Goal: Obtain resource: Obtain resource

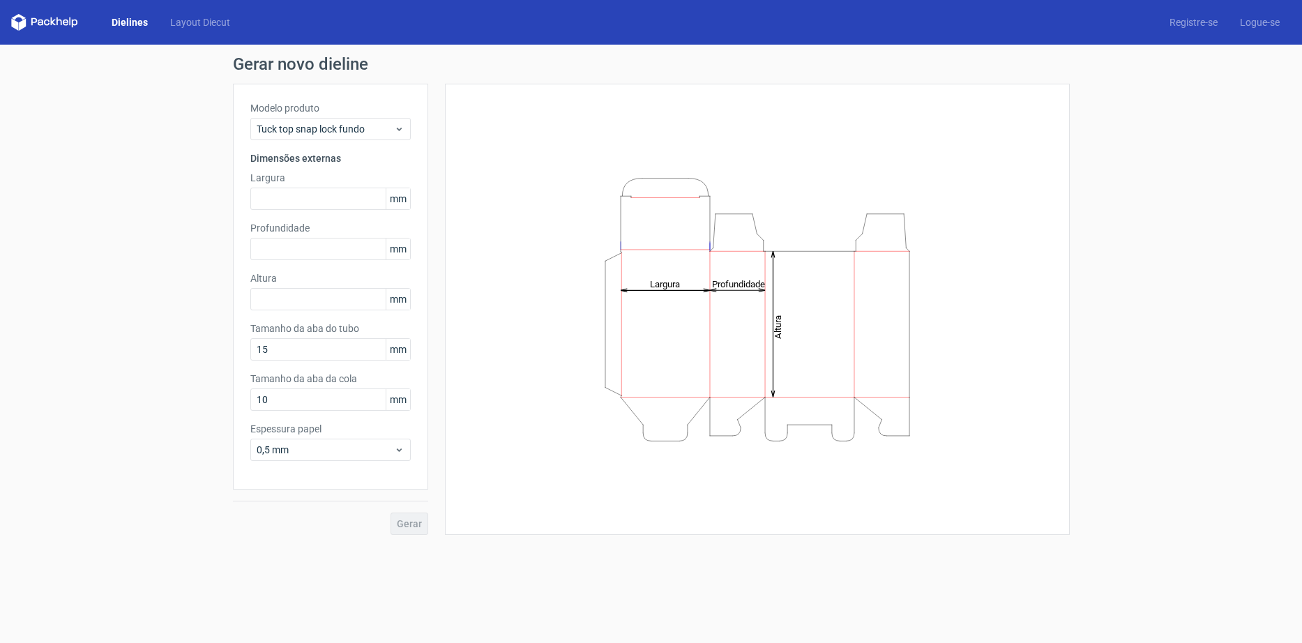
click at [155, 211] on div "Gerar novo dieline Modelo produto Tuck top snap lock fundo Dimensões externas L…" at bounding box center [651, 295] width 1302 height 501
click at [392, 123] on span "Tuck top snap lock fundo" at bounding box center [325, 129] width 137 height 14
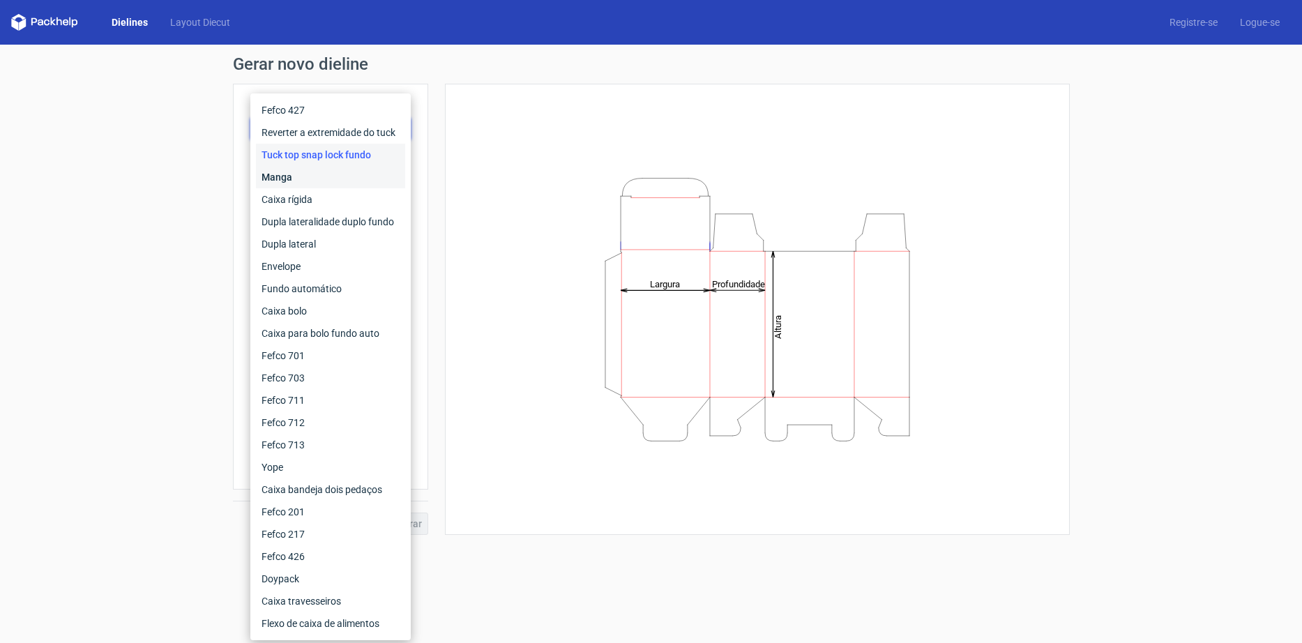
click at [333, 176] on div "Manga" at bounding box center [330, 177] width 149 height 22
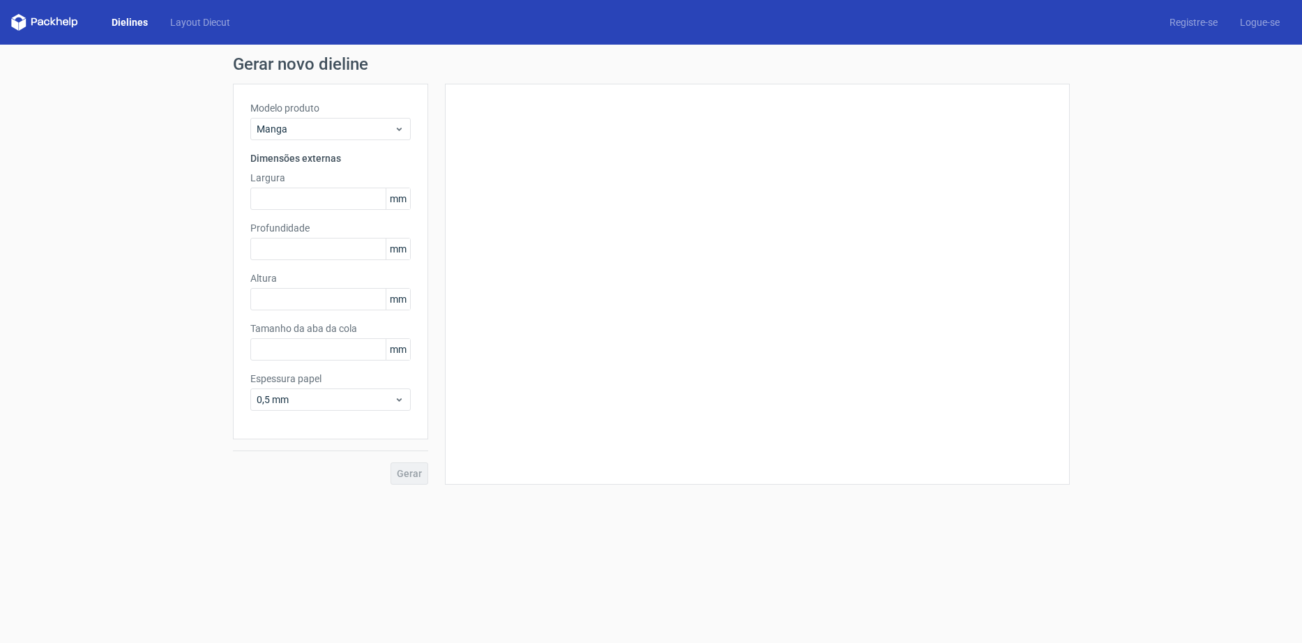
type input "15"
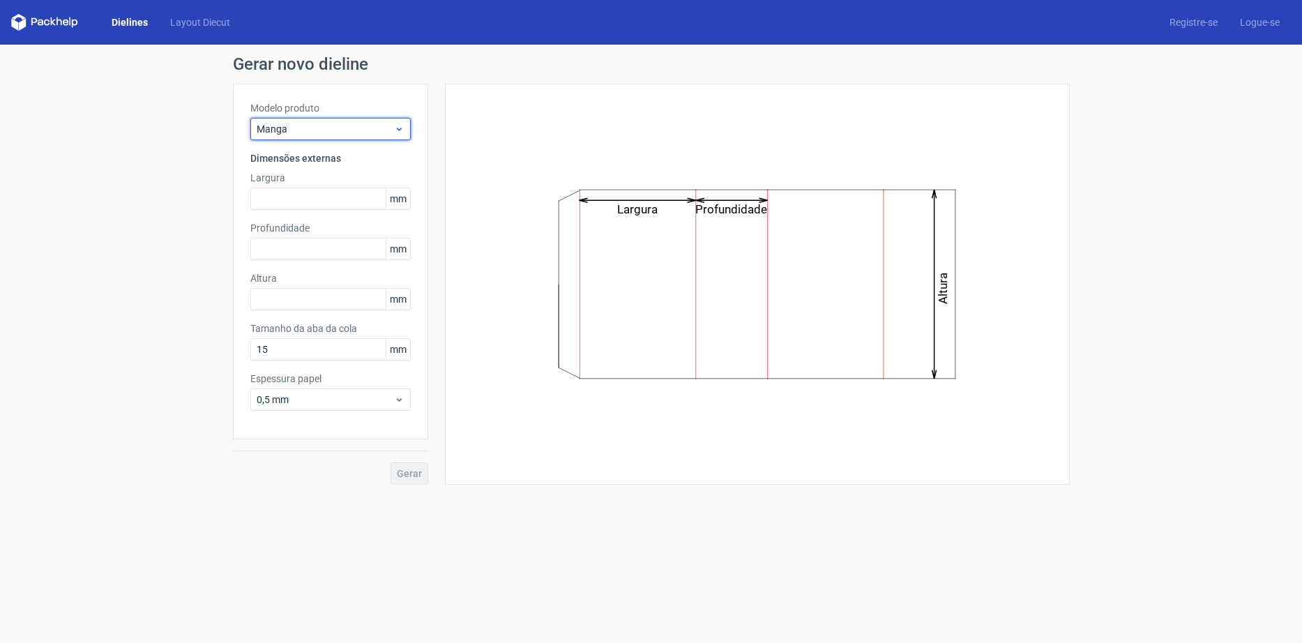
click at [397, 124] on icon at bounding box center [399, 128] width 10 height 11
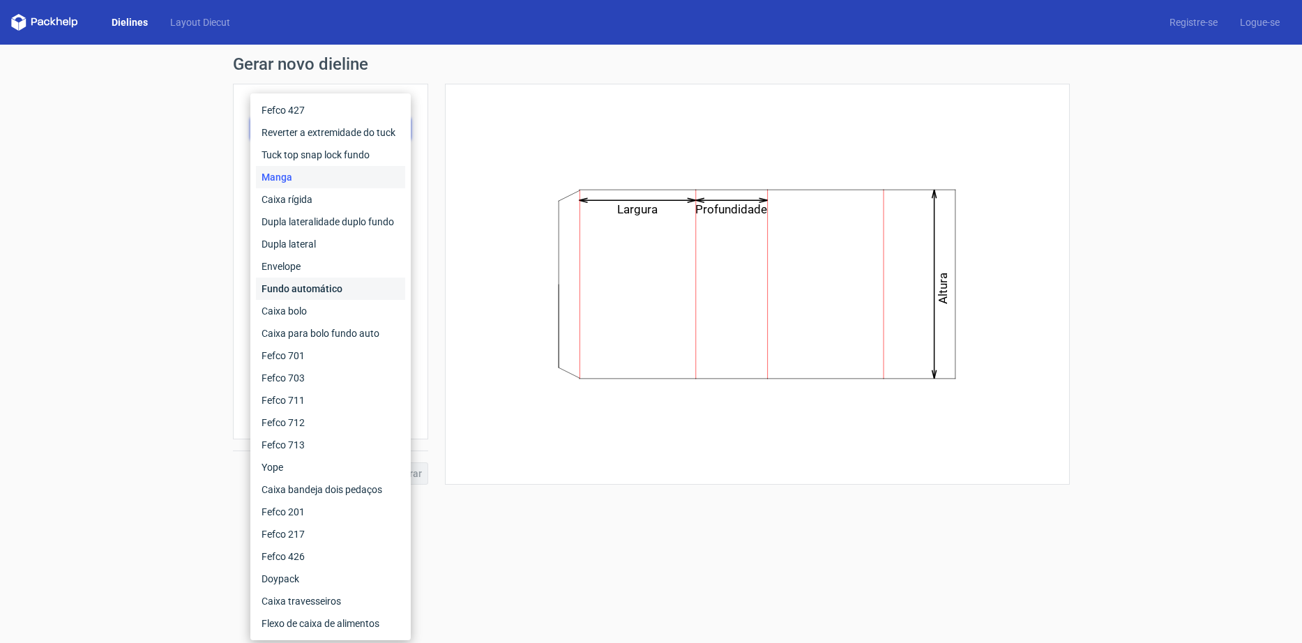
click at [333, 289] on div "Fundo automático" at bounding box center [330, 289] width 149 height 22
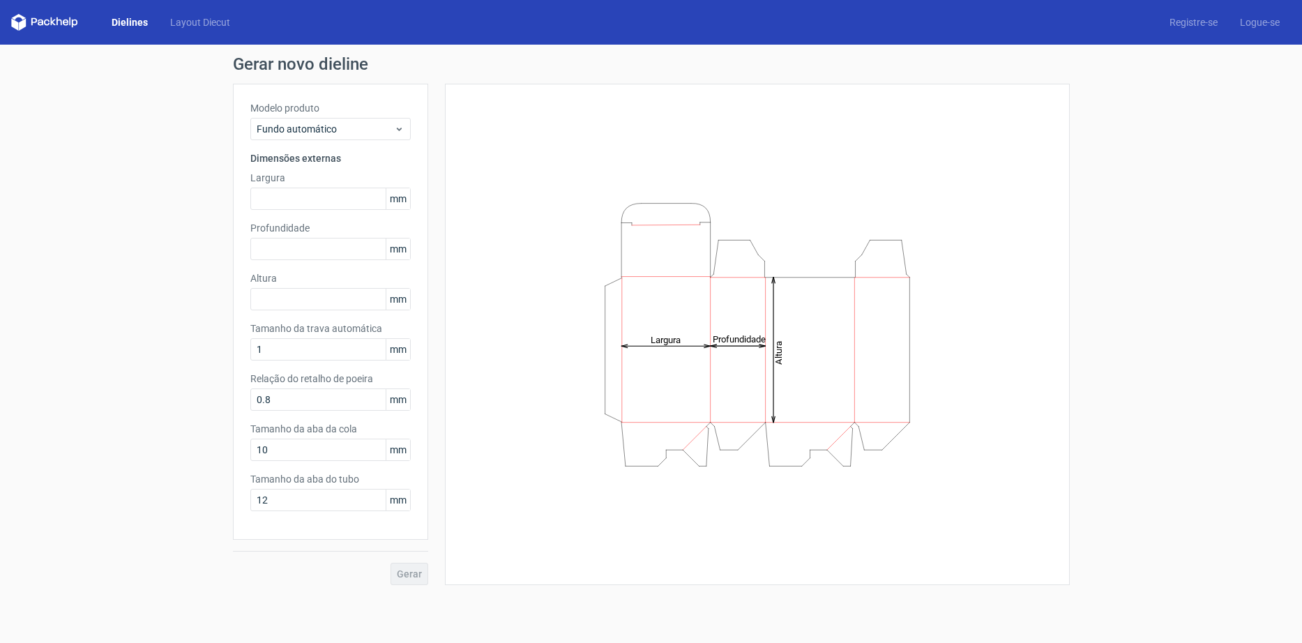
click at [175, 332] on div "Gerar novo dieline Modelo produto Fundo automático Dimensões externas Largura m…" at bounding box center [651, 321] width 1302 height 552
click at [325, 193] on input "text" at bounding box center [330, 199] width 160 height 22
type input "80"
type input "40"
type input "120"
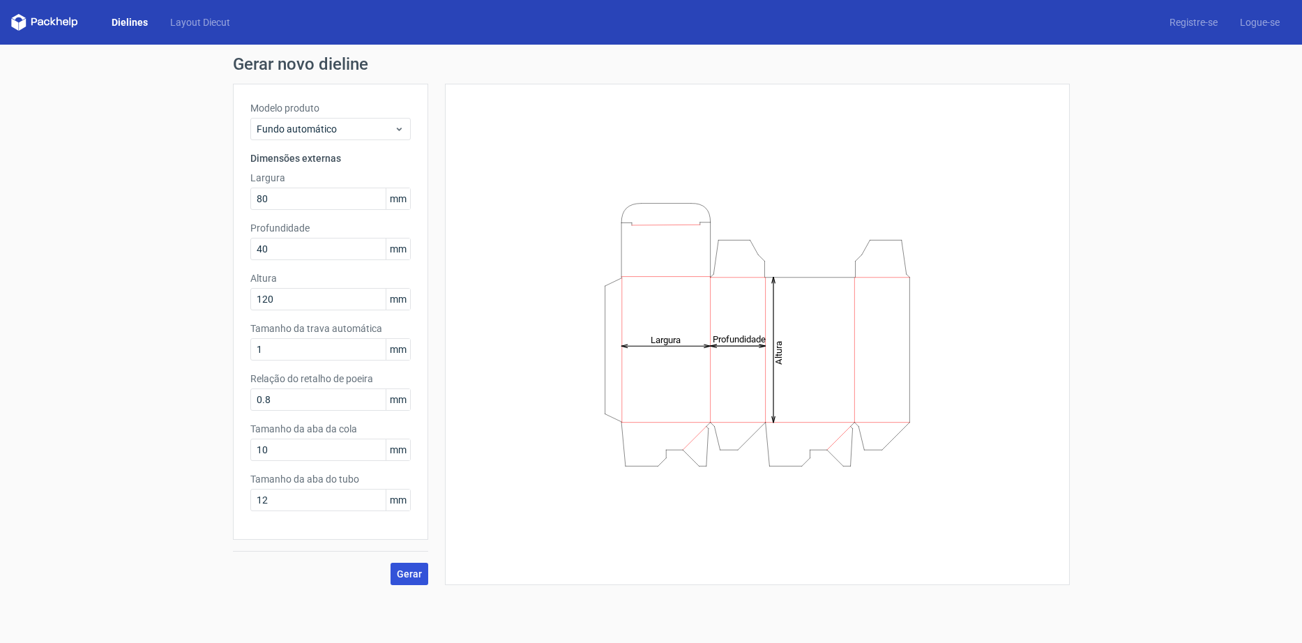
click at [413, 573] on span "Gerar" at bounding box center [409, 574] width 25 height 10
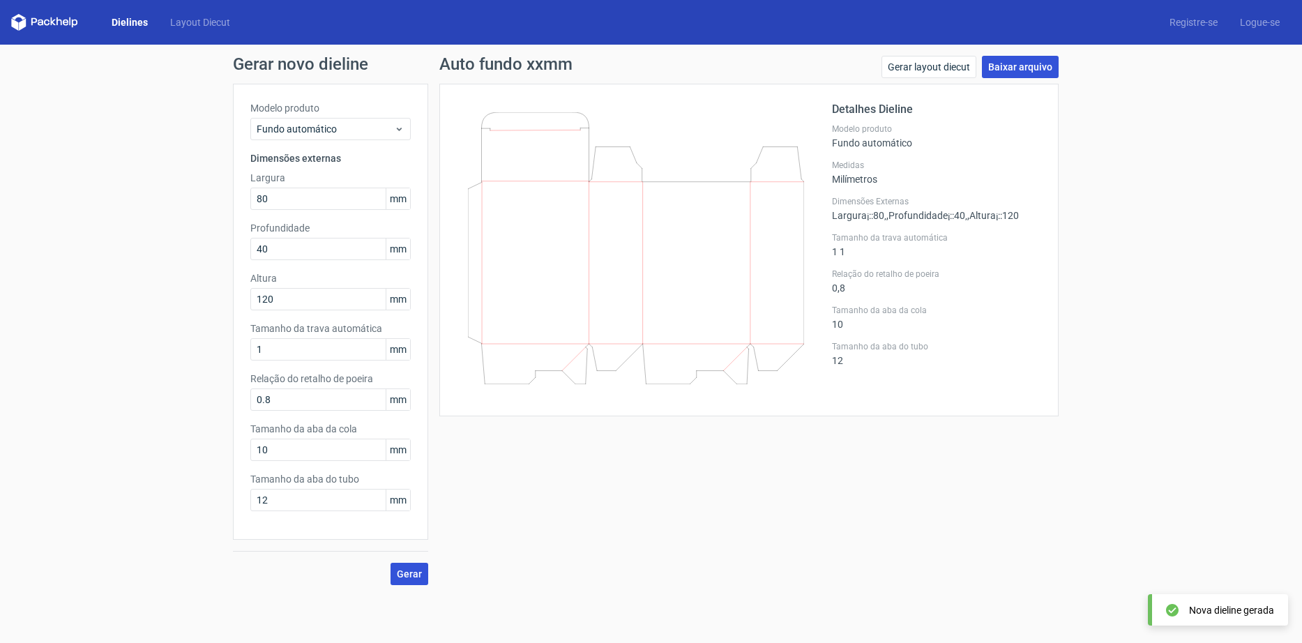
click at [1024, 69] on link "Baixar arquivo" at bounding box center [1020, 67] width 77 height 22
click at [1106, 242] on div "Gerar novo dieline Modelo produto Fundo automático Dimensões externas Largura 8…" at bounding box center [651, 321] width 1302 height 552
